Goal: Obtain resource: Download file/media

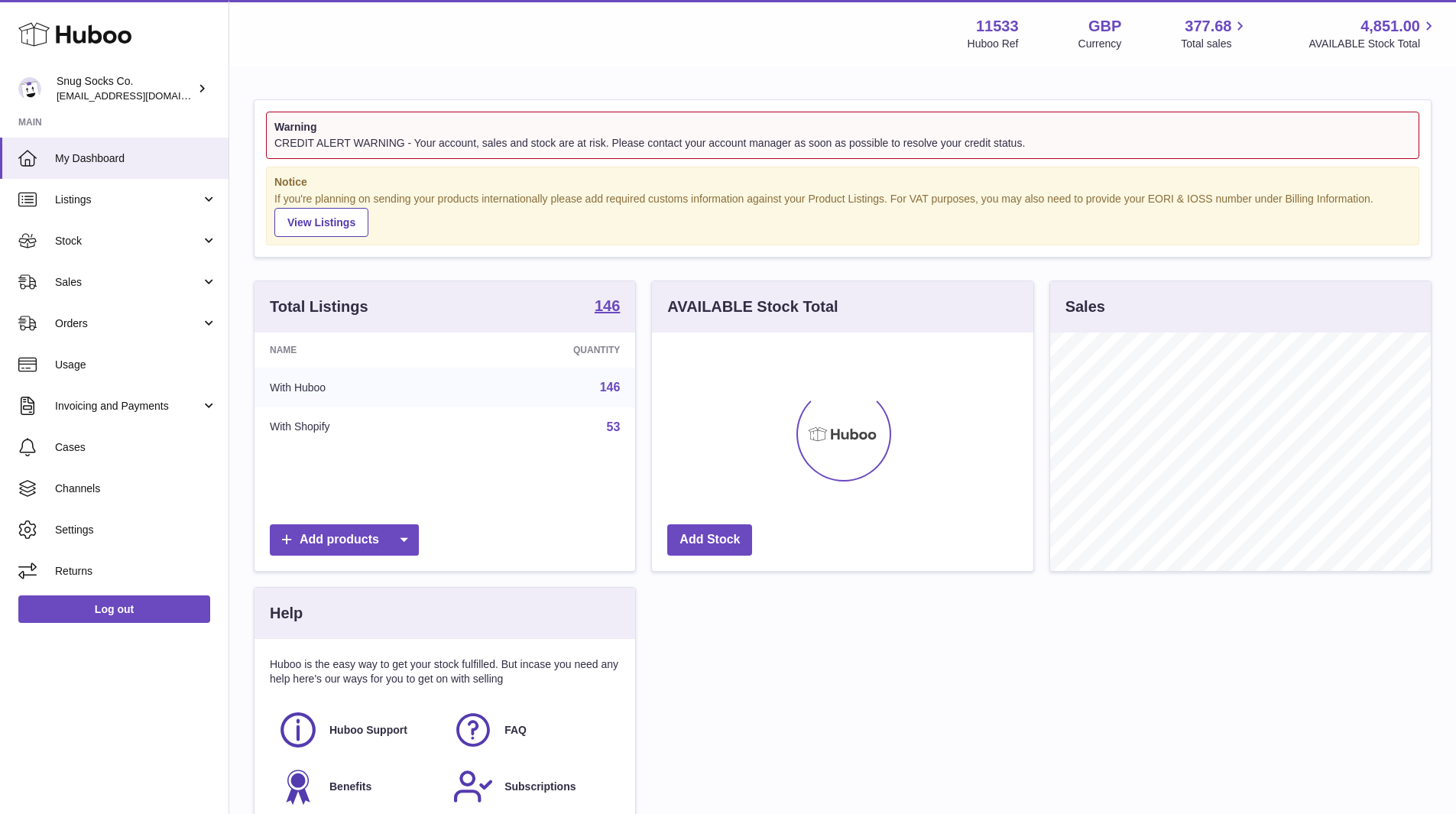
scroll to position [239, 381]
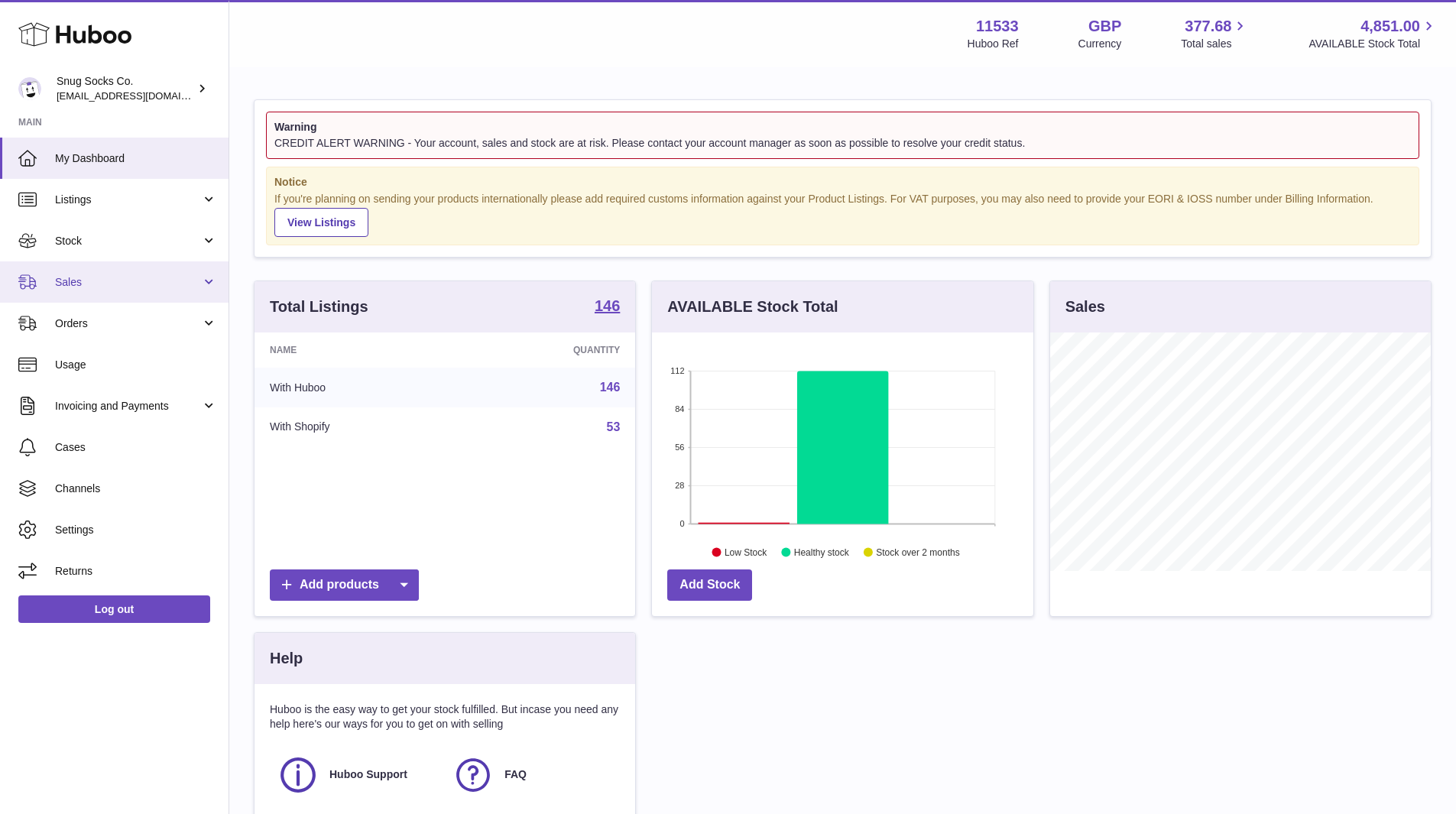
click at [129, 289] on link "Sales" at bounding box center [114, 282] width 229 height 42
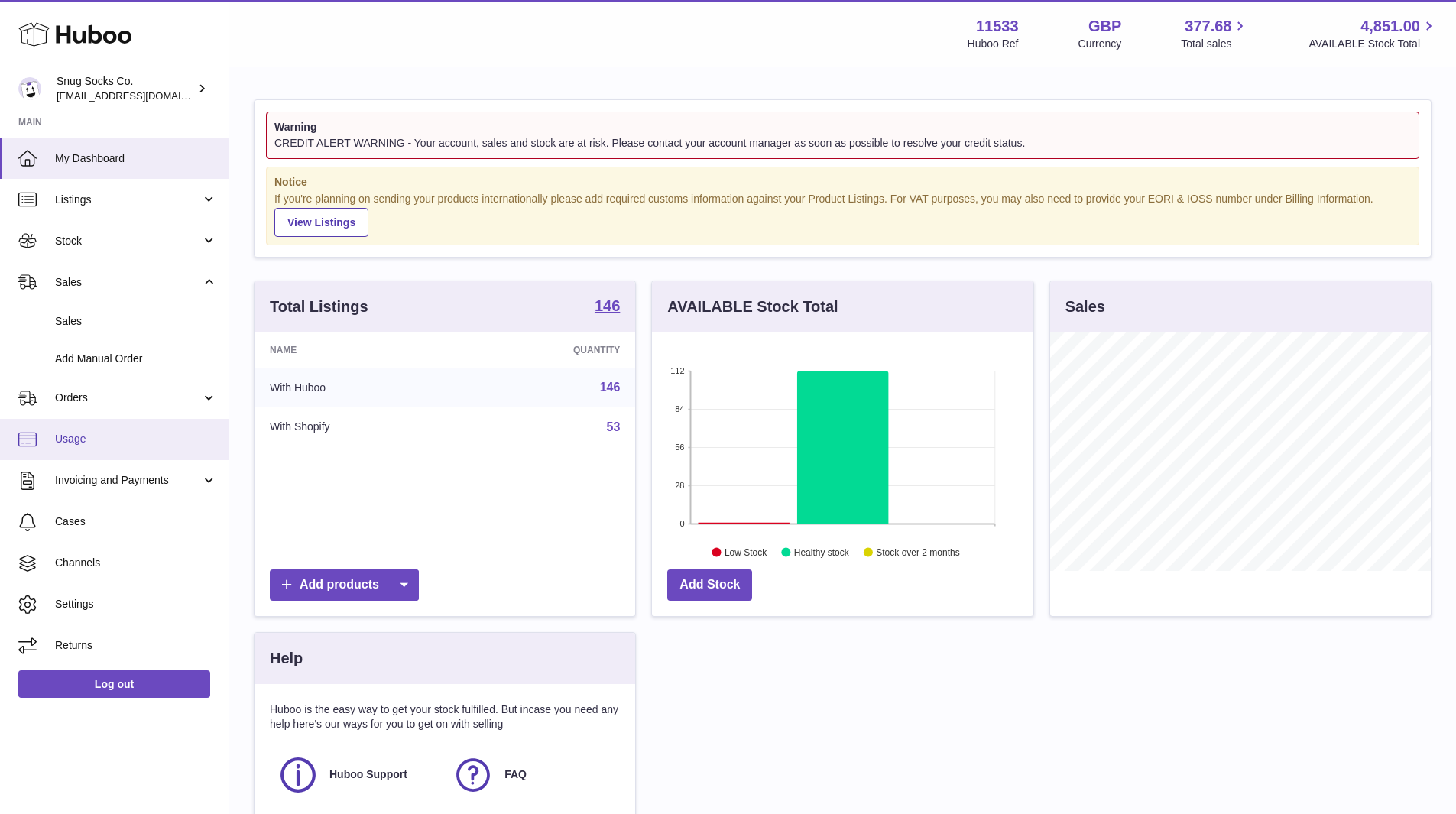
click at [99, 430] on link "Usage" at bounding box center [114, 440] width 229 height 42
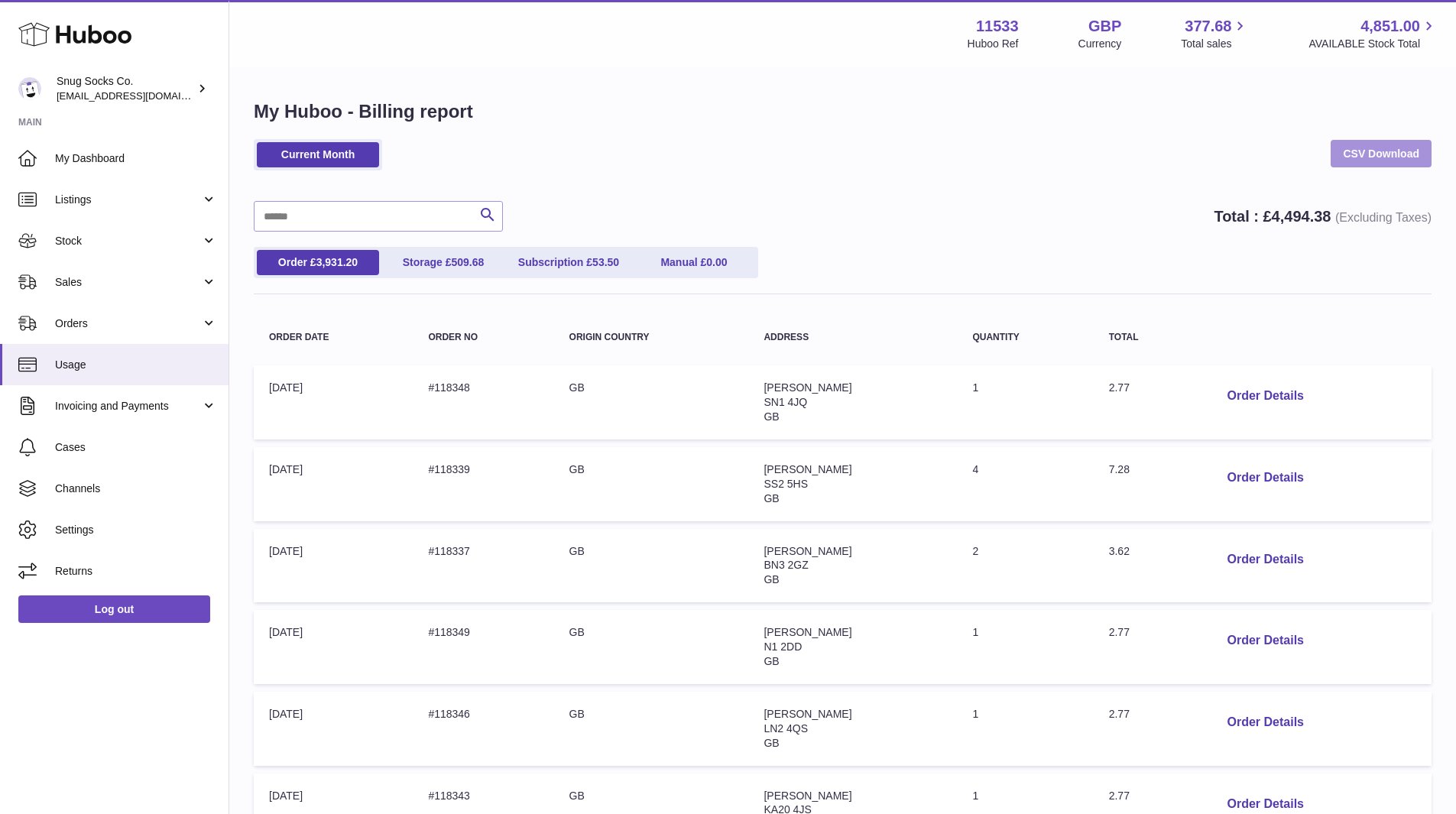
click at [1399, 156] on link "CSV Download" at bounding box center [1382, 153] width 101 height 28
click at [100, 234] on span "Stock" at bounding box center [128, 241] width 146 height 15
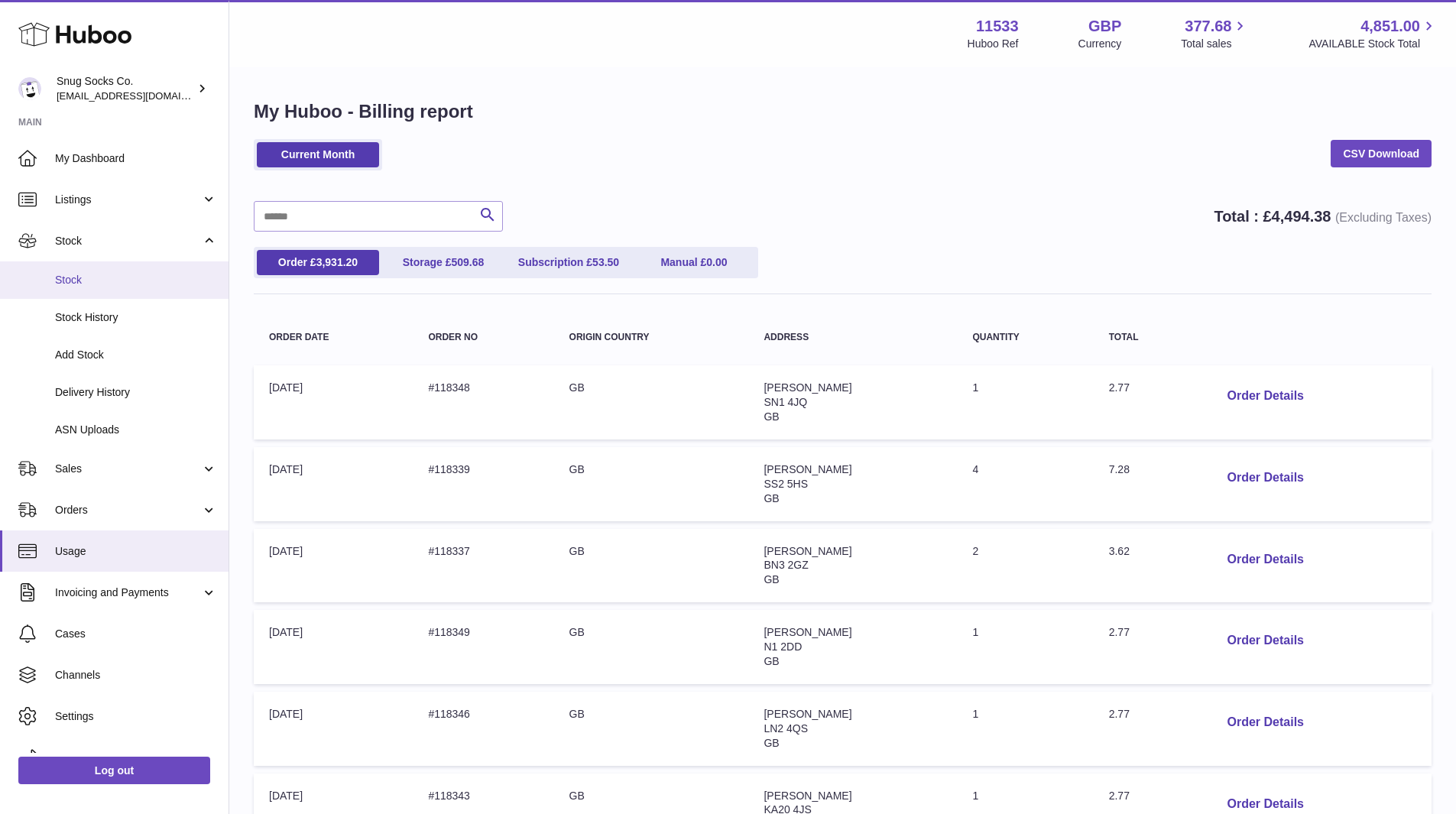
click at [99, 273] on span "Stock" at bounding box center [137, 280] width 162 height 15
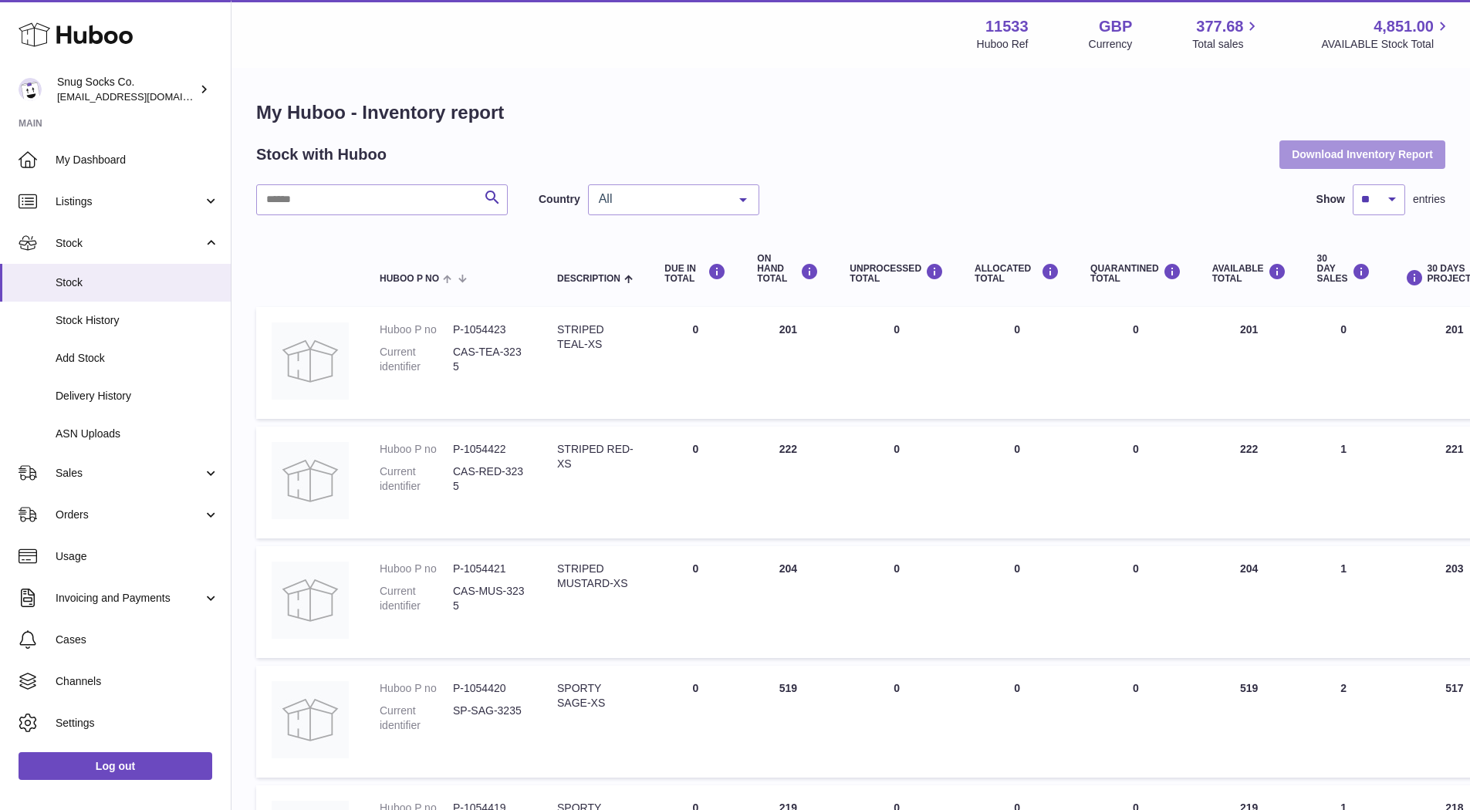
click at [1377, 148] on button "Download Inventory Report" at bounding box center [1363, 154] width 166 height 28
